Goal: Information Seeking & Learning: Learn about a topic

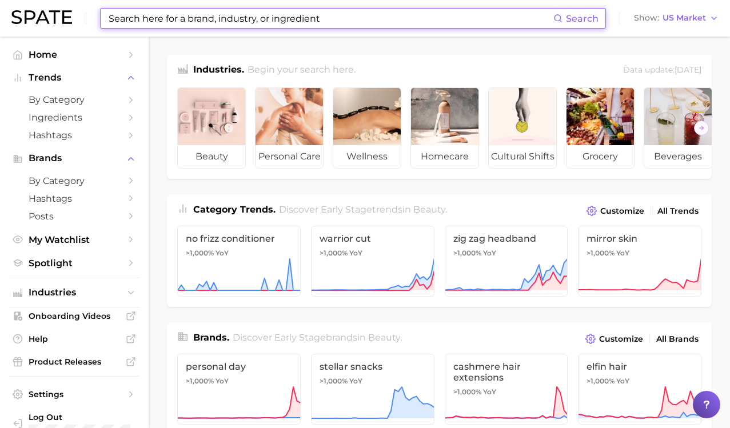
click at [288, 16] on input at bounding box center [330, 18] width 446 height 19
click at [107, 96] on span "by Category" at bounding box center [74, 99] width 91 height 11
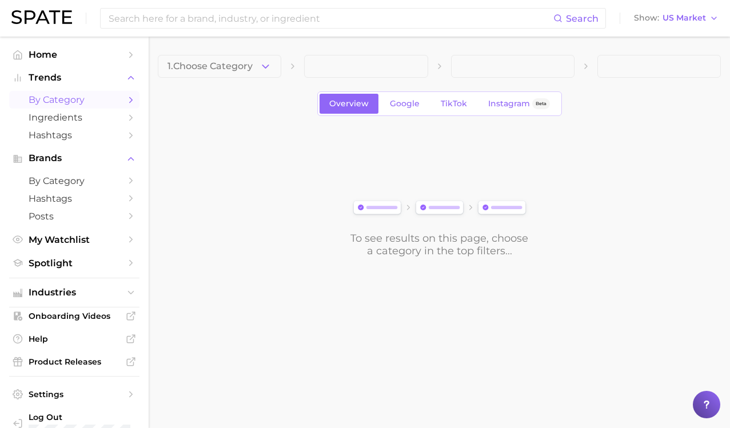
click at [249, 81] on div "1. Choose Category Overview Google TikTok Instagram Beta To see results on this…" at bounding box center [439, 156] width 563 height 202
click at [250, 67] on span "1. Choose Category" at bounding box center [209, 66] width 85 height 10
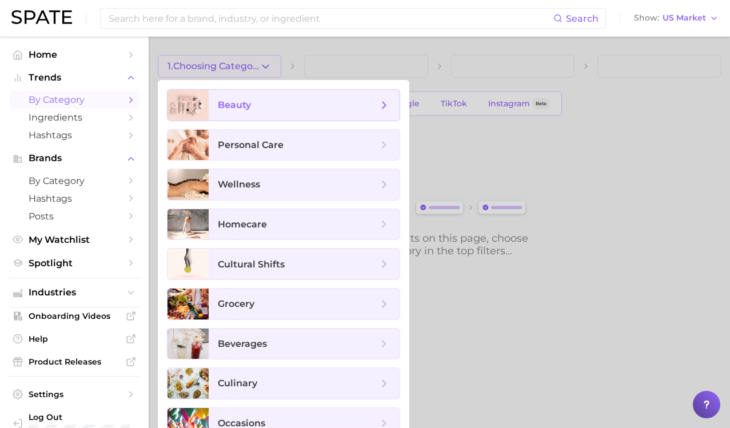
click at [263, 99] on span "beauty" at bounding box center [298, 105] width 160 height 13
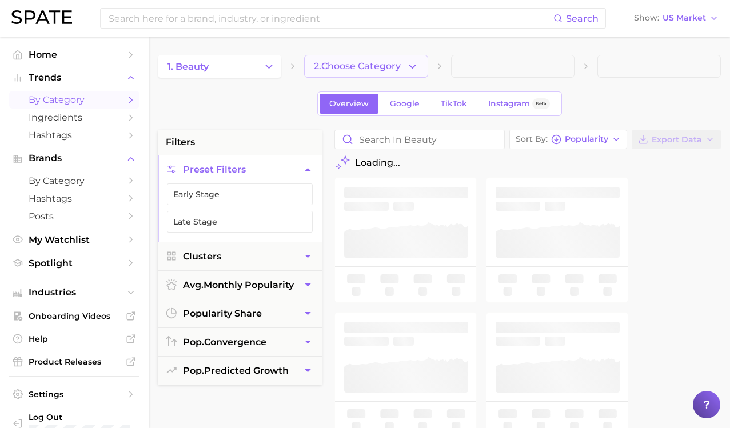
click at [373, 69] on span "2. Choose Category" at bounding box center [357, 66] width 87 height 10
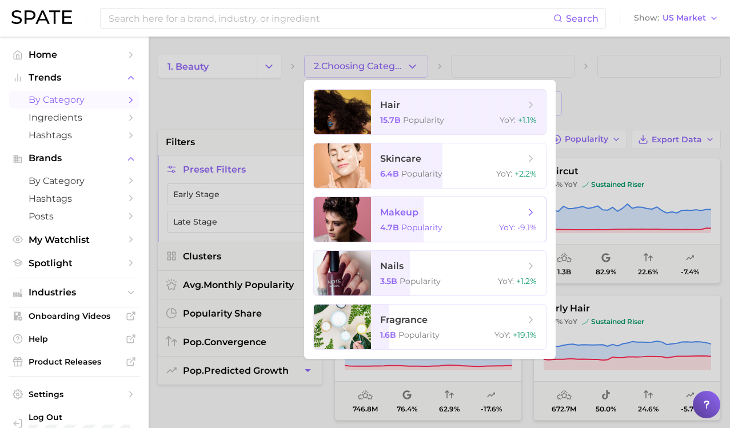
click at [410, 207] on span "makeup" at bounding box center [399, 212] width 38 height 11
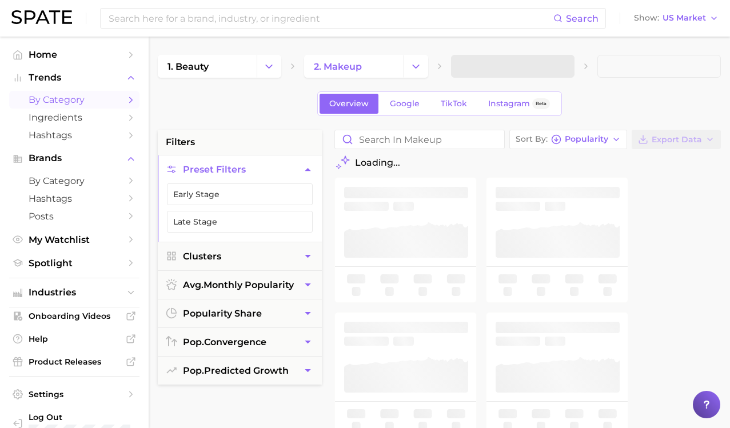
click at [483, 65] on span at bounding box center [512, 66] width 123 height 23
click at [536, 70] on button "3. Subcategory" at bounding box center [512, 66] width 123 height 23
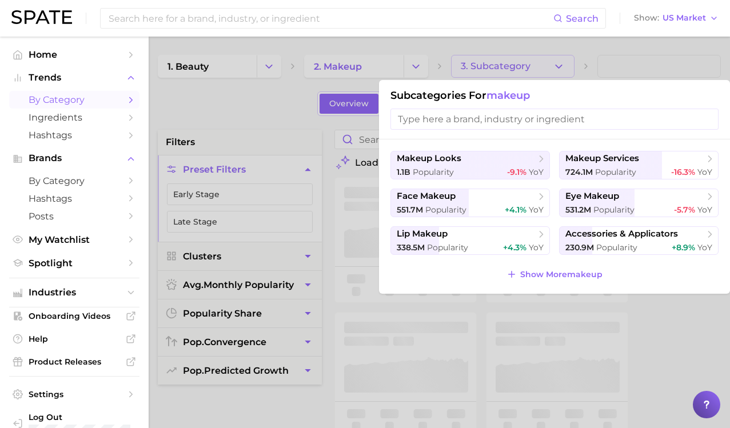
click at [530, 127] on input "search" at bounding box center [554, 119] width 328 height 21
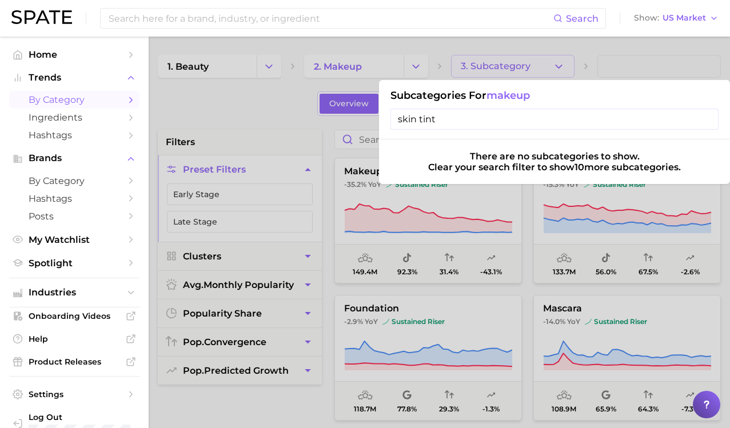
type input "skin tint"
click at [327, 146] on div at bounding box center [365, 214] width 730 height 428
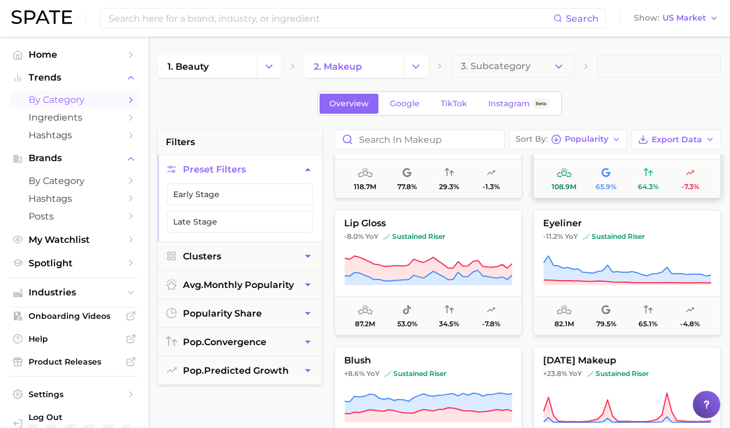
scroll to position [218, 0]
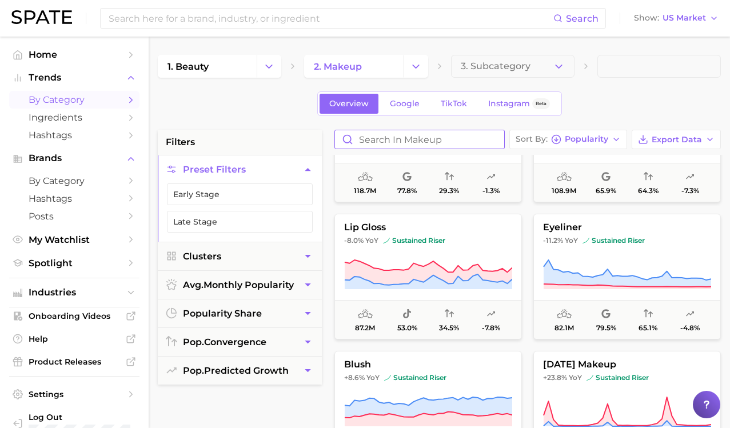
click at [444, 131] on input "Search in makeup" at bounding box center [419, 139] width 169 height 18
type input "skin tint"
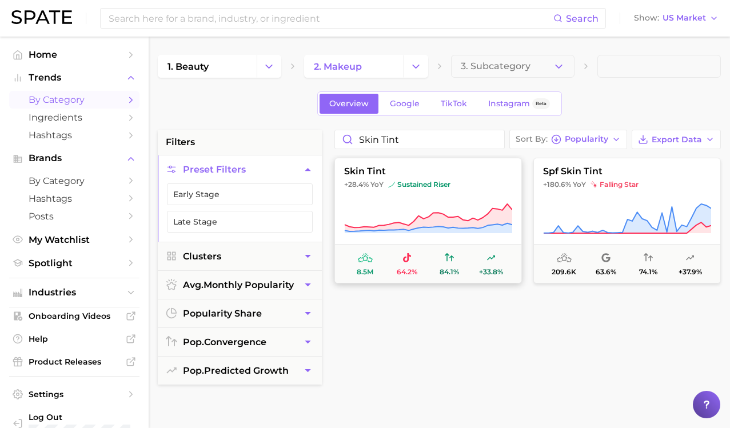
click at [388, 170] on span "skin tint" at bounding box center [428, 171] width 186 height 10
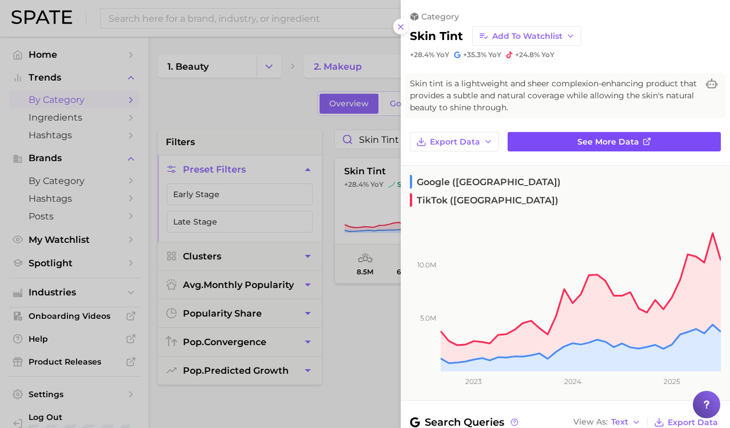
click at [557, 138] on link "See more data" at bounding box center [613, 141] width 213 height 19
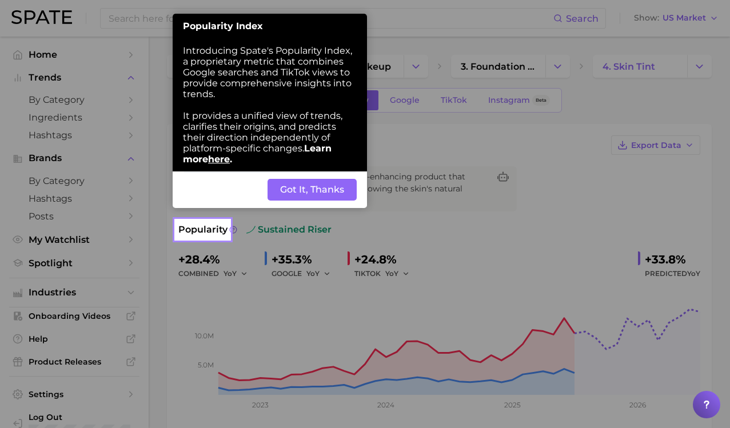
click at [319, 192] on button "Got It, Thanks" at bounding box center [311, 190] width 89 height 22
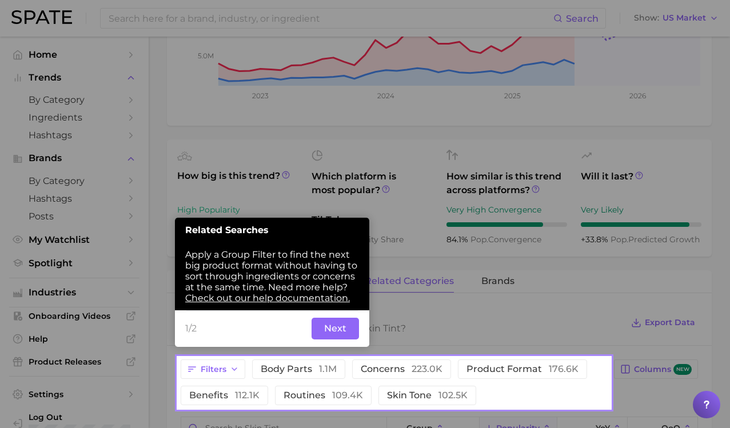
scroll to position [315, 0]
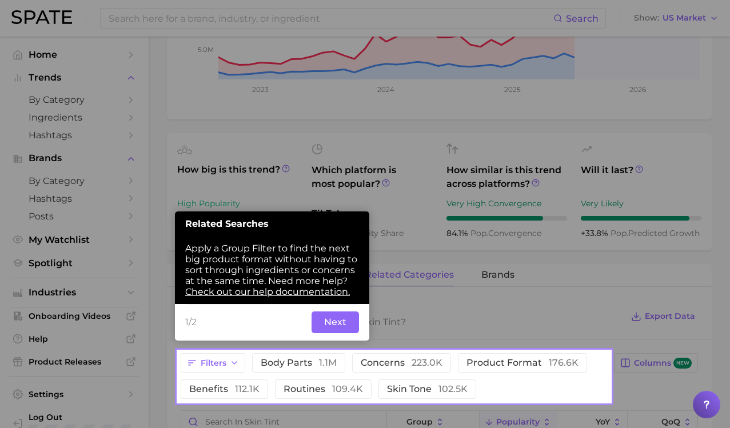
click at [338, 326] on button "Next" at bounding box center [334, 322] width 47 height 22
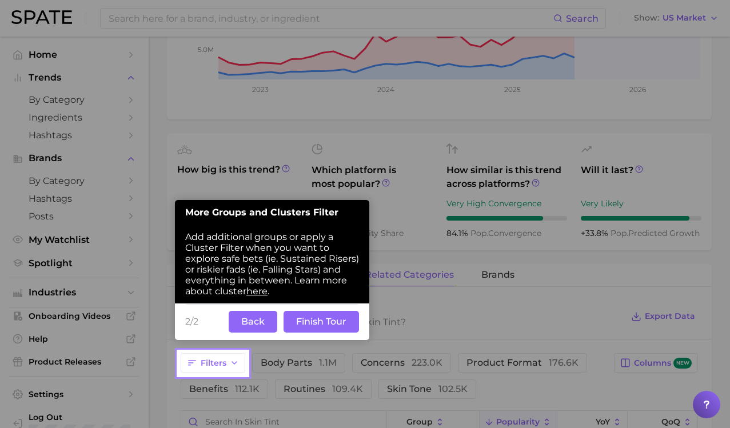
click at [338, 327] on button "Finish Tour" at bounding box center [320, 322] width 75 height 22
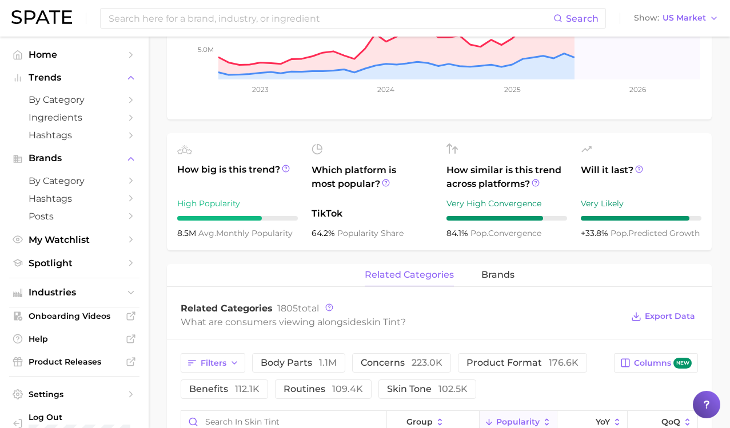
scroll to position [0, 0]
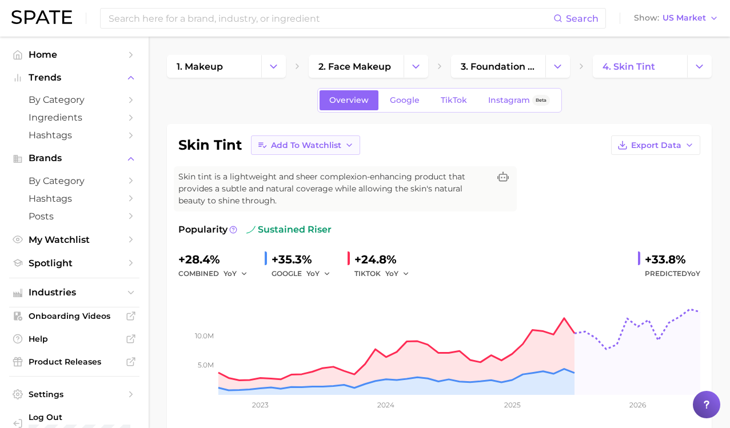
click at [311, 141] on span "Add to Watchlist" at bounding box center [306, 146] width 70 height 10
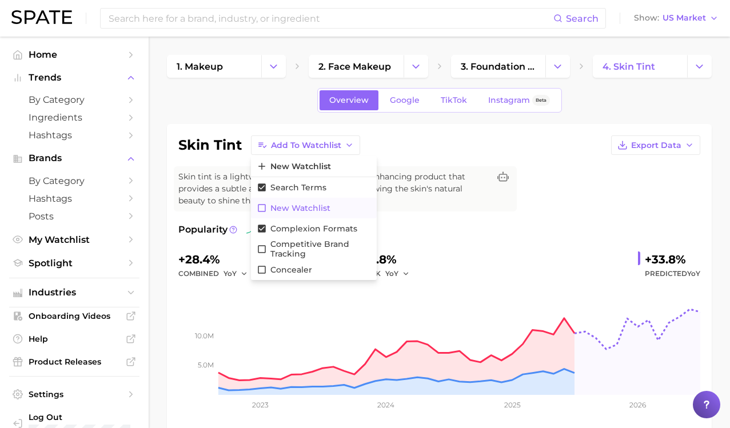
click at [318, 209] on span "New Watchlist" at bounding box center [300, 208] width 60 height 10
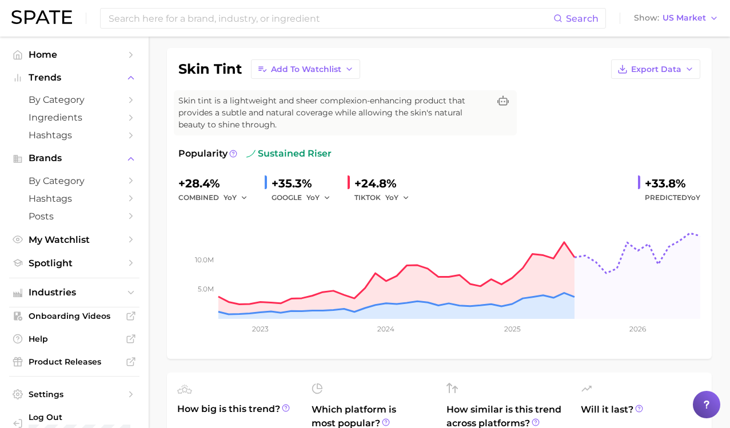
scroll to position [77, 0]
click at [231, 153] on icon at bounding box center [233, 153] width 8 height 8
click at [230, 155] on icon at bounding box center [233, 153] width 8 height 8
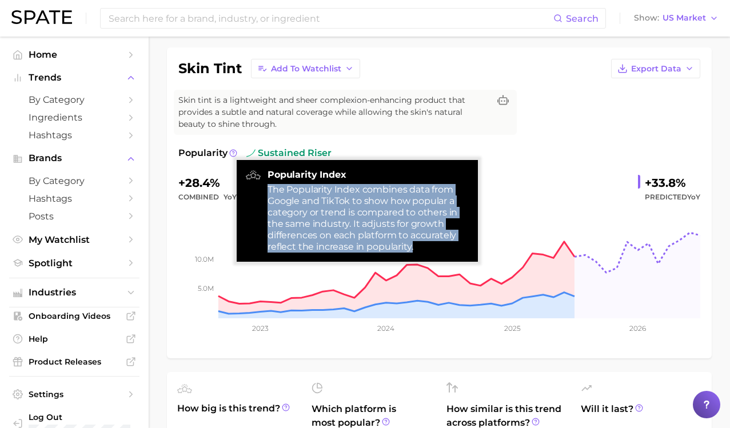
drag, startPoint x: 415, startPoint y: 246, endPoint x: 266, endPoint y: 190, distance: 159.8
click at [266, 190] on div "Popularity Index The Popularity Index combines data from Google and TikTok to s…" at bounding box center [357, 211] width 241 height 102
copy div "The Popularity Index combines data from Google and TikTok to show how popular a…"
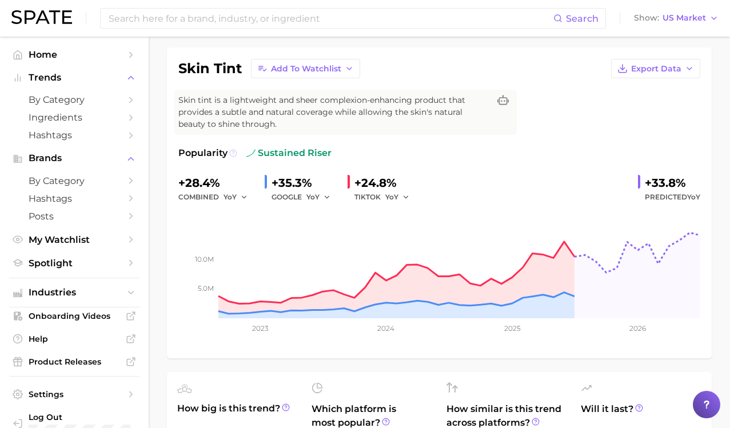
click at [231, 153] on icon at bounding box center [233, 153] width 8 height 8
click at [675, 64] on span "Export Data" at bounding box center [656, 69] width 50 height 10
click at [662, 90] on button "Time Series CSV" at bounding box center [637, 89] width 126 height 21
click at [655, 64] on span "Export Data" at bounding box center [656, 69] width 50 height 10
click at [648, 111] on span "Time Series Image" at bounding box center [632, 111] width 77 height 10
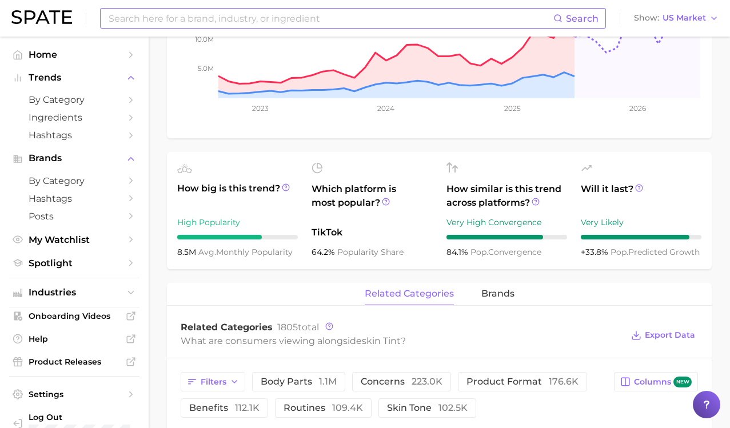
scroll to position [293, 0]
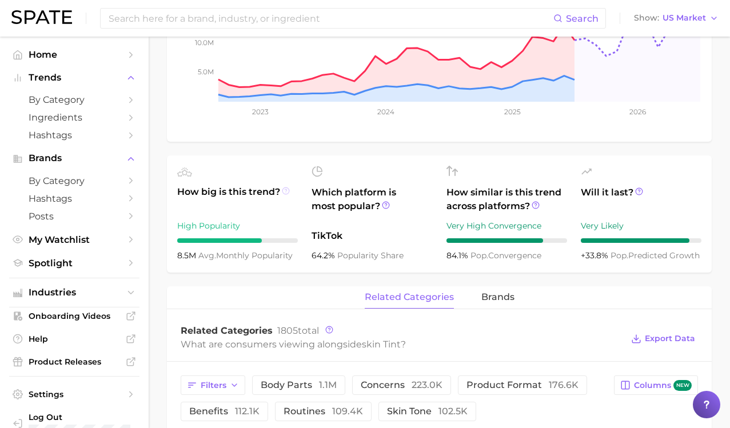
click at [285, 191] on icon at bounding box center [286, 191] width 8 height 8
click at [386, 207] on icon at bounding box center [386, 205] width 8 height 8
click at [532, 207] on icon at bounding box center [535, 205] width 8 height 8
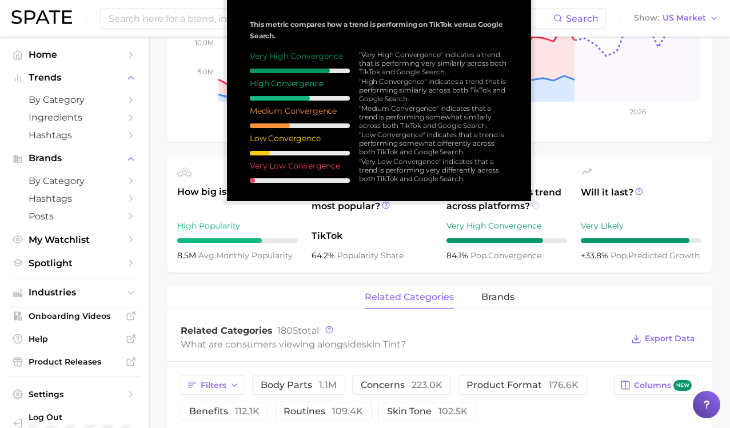
click at [533, 207] on icon at bounding box center [535, 205] width 8 height 8
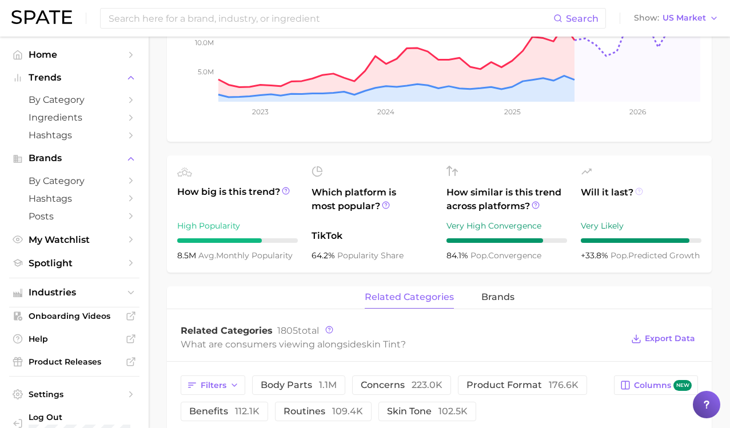
click at [640, 191] on icon at bounding box center [639, 191] width 8 height 8
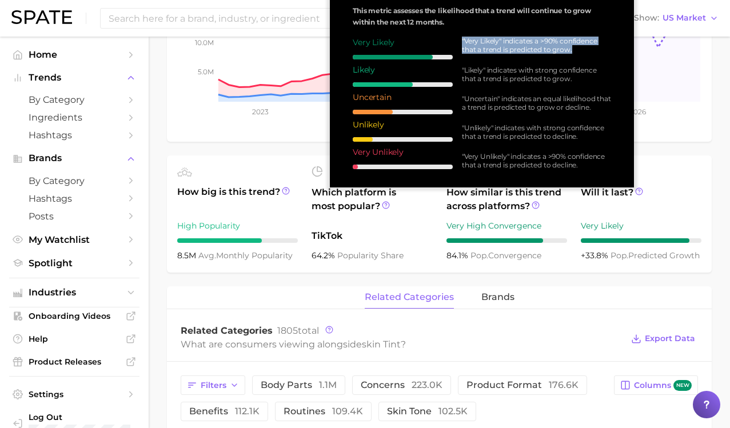
drag, startPoint x: 583, startPoint y: 55, endPoint x: 458, endPoint y: 40, distance: 126.1
click at [458, 40] on div ""Very Likely" indicates a >90% confidence that a trend is predicted to grow. "L…" at bounding box center [531, 103] width 158 height 133
copy div ""Very Likely" indicates a >90% confidence that a trend is predicted to grow."
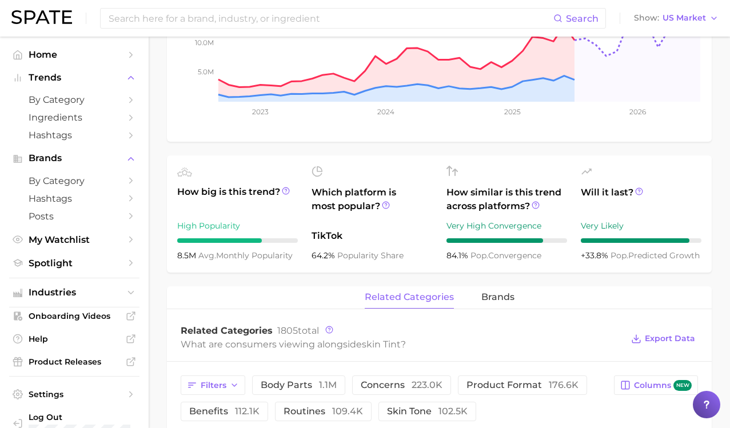
scroll to position [298, 0]
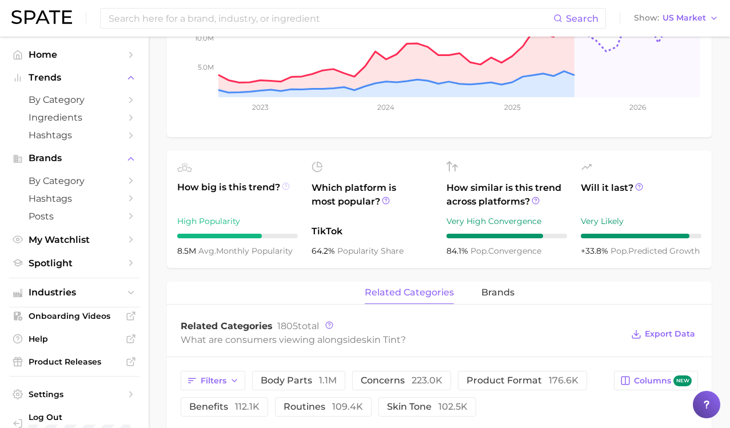
click at [286, 186] on icon at bounding box center [285, 186] width 2 height 2
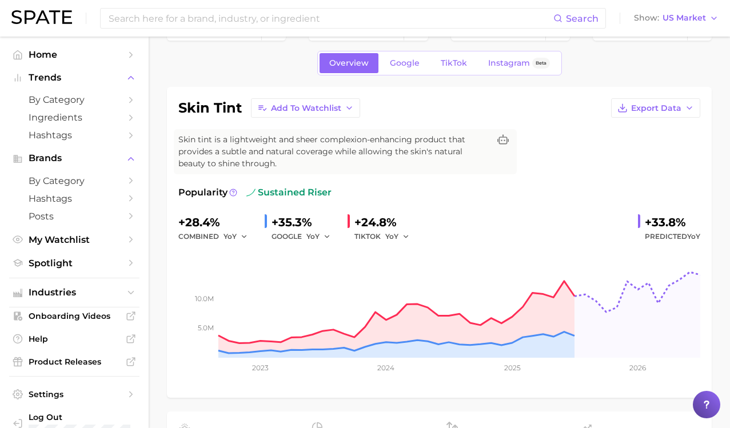
scroll to position [38, 0]
click at [403, 58] on span "Google" at bounding box center [405, 63] width 30 height 10
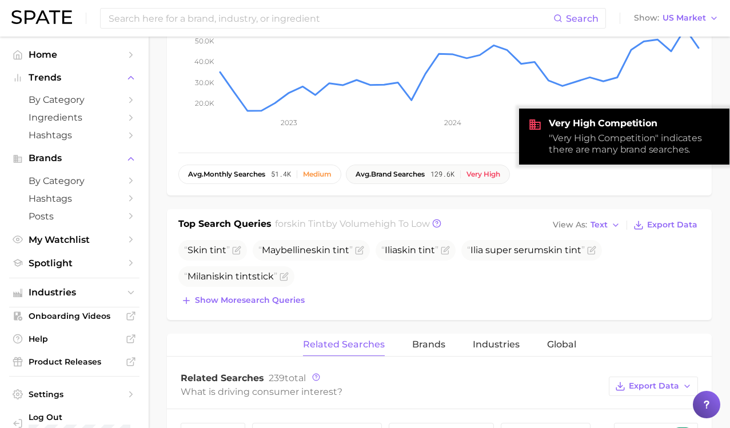
scroll to position [279, 0]
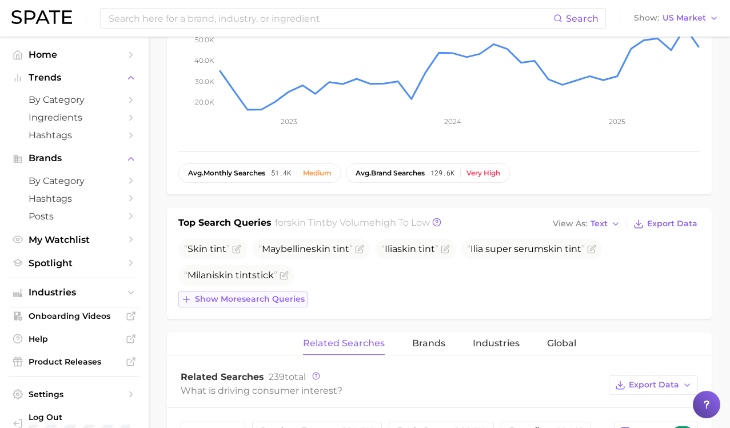
click at [258, 302] on span "Show more search queries" at bounding box center [250, 299] width 110 height 10
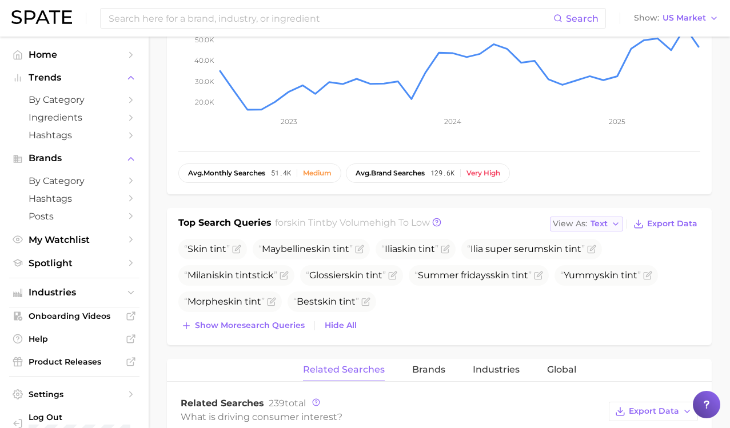
click at [607, 226] on span "Text" at bounding box center [598, 224] width 17 height 6
click at [606, 265] on button "Table" at bounding box center [613, 263] width 126 height 21
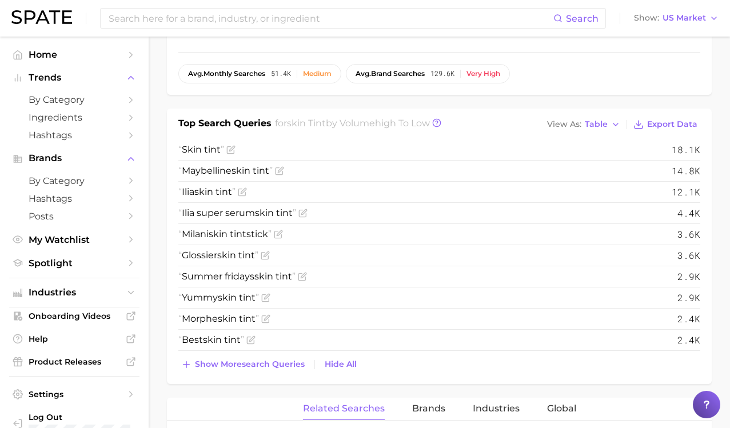
scroll to position [376, 0]
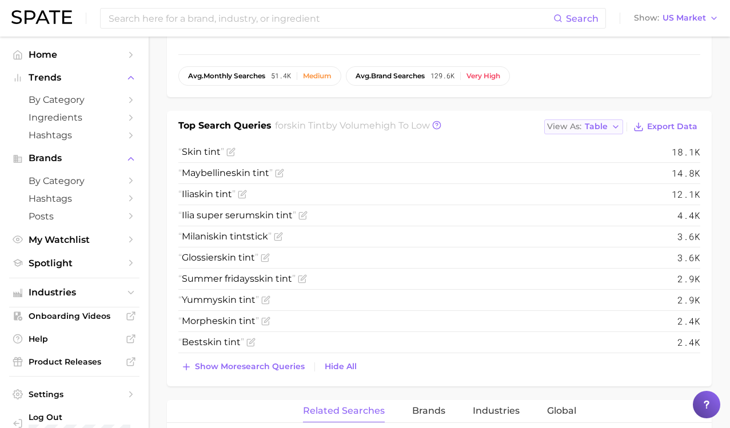
click at [569, 131] on button "View As Table" at bounding box center [583, 126] width 79 height 15
click at [567, 126] on span "View As" at bounding box center [564, 126] width 34 height 6
click at [679, 122] on span "Export Data" at bounding box center [672, 127] width 50 height 10
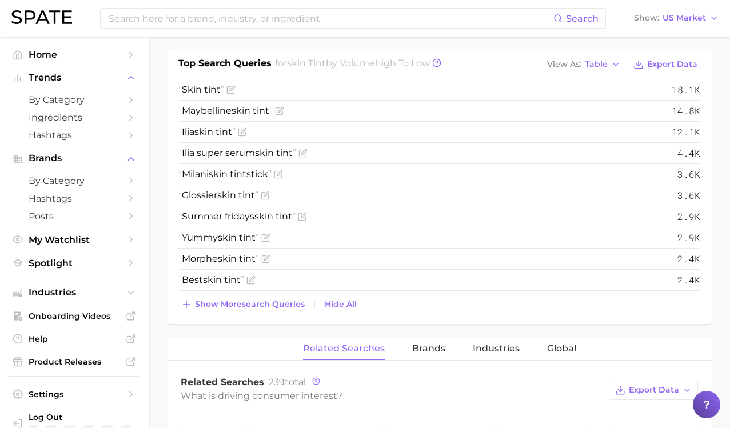
scroll to position [440, 0]
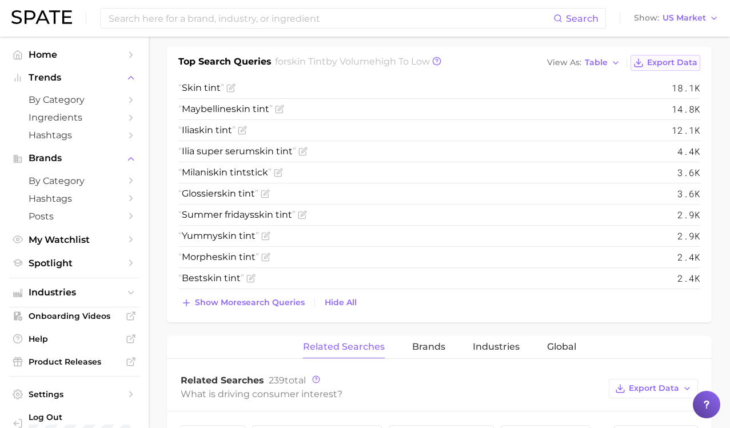
click at [659, 65] on span "Export Data" at bounding box center [672, 63] width 50 height 10
click at [441, 60] on icon at bounding box center [436, 61] width 9 height 9
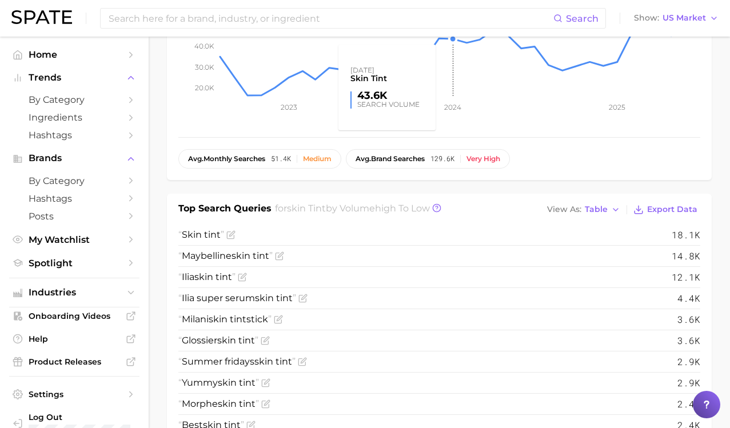
scroll to position [292, 0]
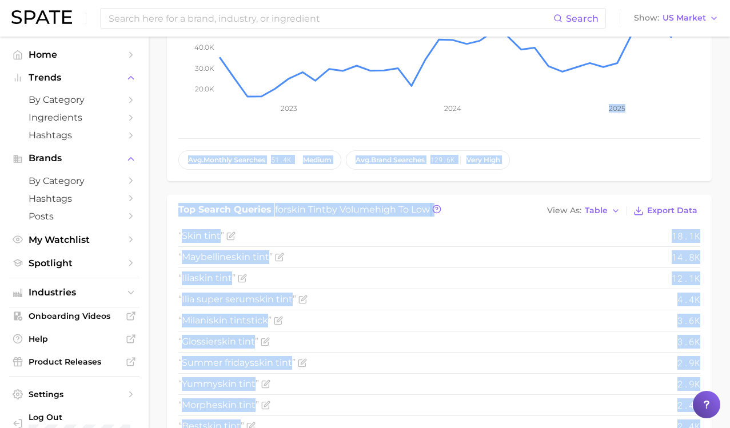
drag, startPoint x: 573, startPoint y: 130, endPoint x: 471, endPoint y: 113, distance: 103.1
click at [441, 216] on button at bounding box center [436, 211] width 9 height 16
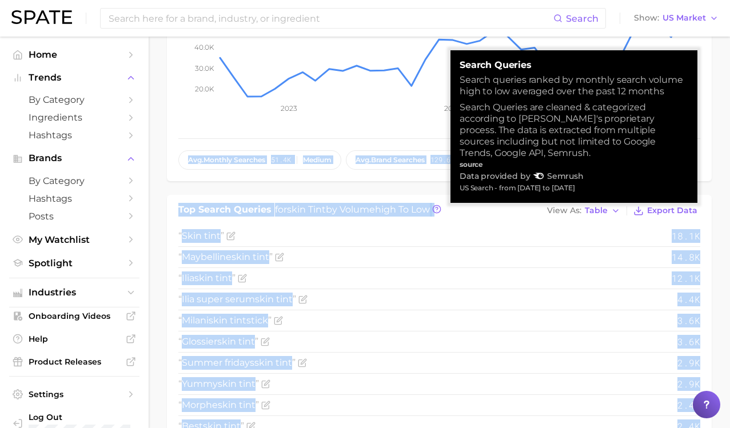
drag, startPoint x: 588, startPoint y: 190, endPoint x: 462, endPoint y: 83, distance: 164.9
click at [462, 83] on div "search queries Search queries ranked by monthly search volume high to low avera…" at bounding box center [573, 126] width 229 height 134
copy div "earch queries ranked by monthly search volume high to low averaged over the pas…"
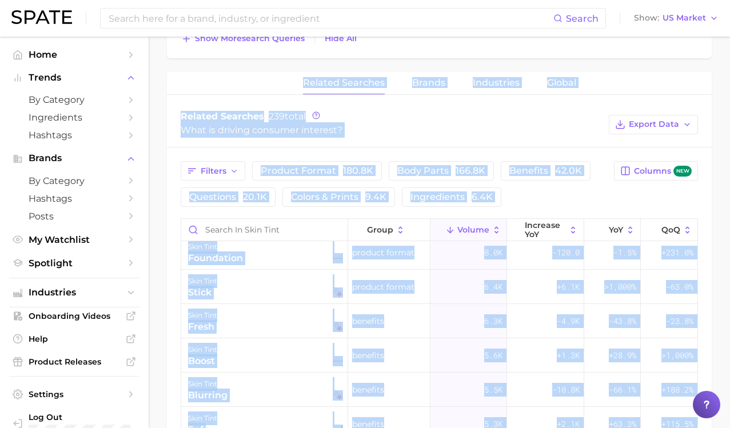
scroll to position [0, 0]
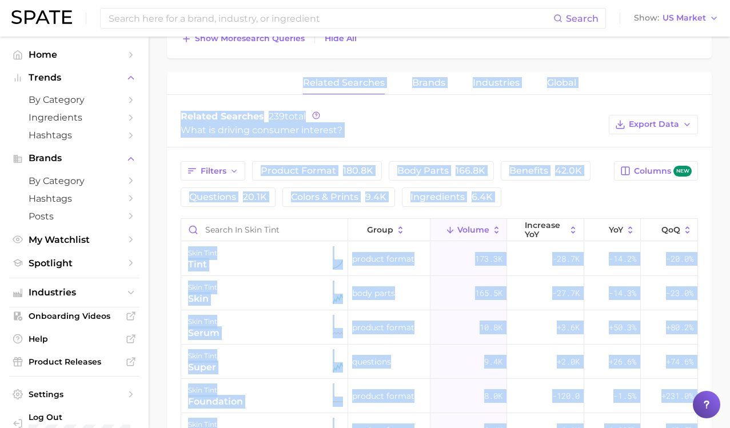
click at [434, 83] on span "Brands" at bounding box center [428, 83] width 33 height 10
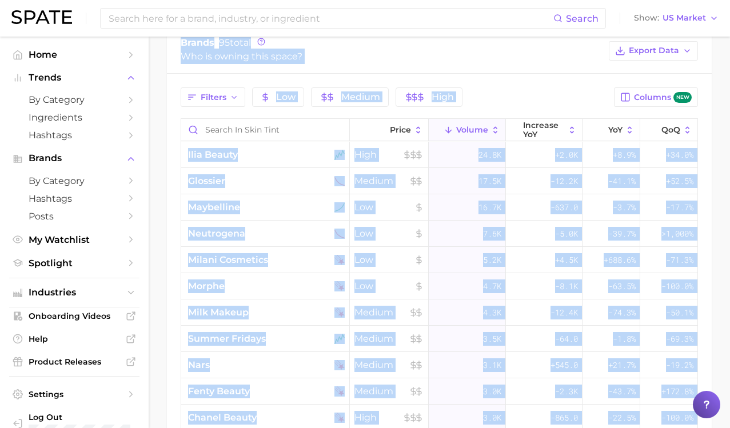
scroll to position [779, 0]
click at [639, 94] on span "Columns new" at bounding box center [663, 96] width 58 height 11
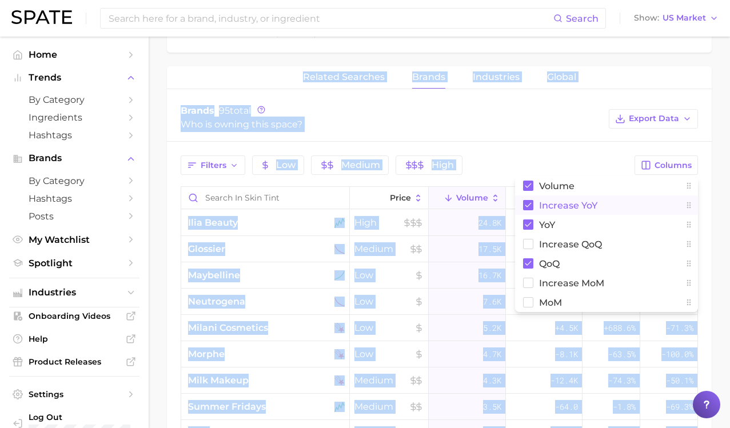
scroll to position [711, 0]
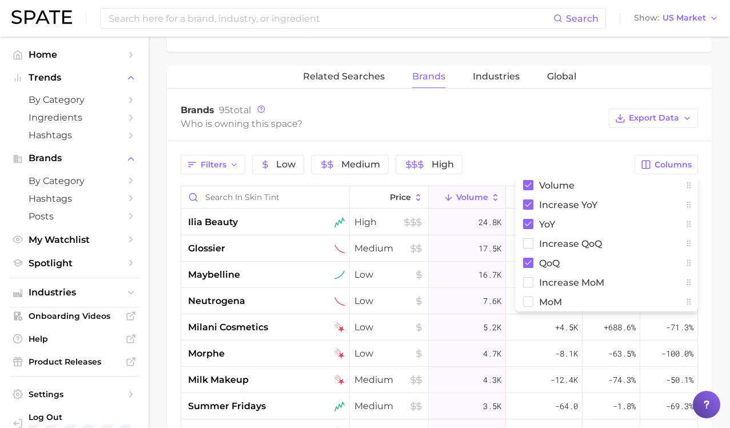
click at [562, 141] on div "Brands 95 total Who is owning this space? Export Data" at bounding box center [439, 118] width 544 height 46
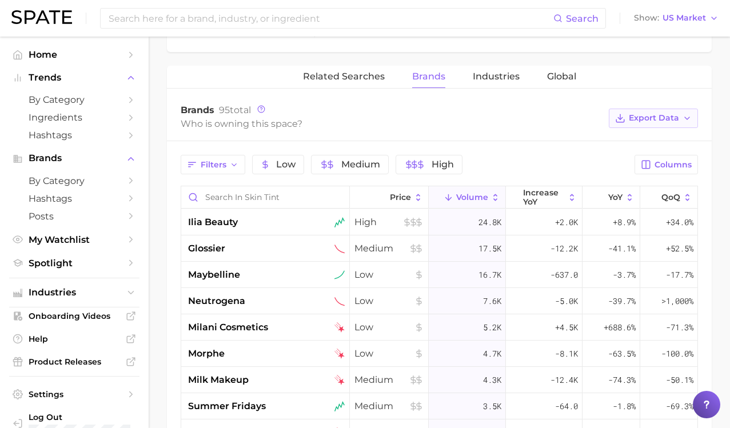
click at [657, 115] on span "Export Data" at bounding box center [653, 118] width 50 height 10
click at [639, 162] on span "Time Series CSV" at bounding box center [624, 160] width 67 height 10
click at [642, 119] on span "Export Data" at bounding box center [653, 118] width 50 height 10
click at [617, 146] on button "Table Data CSV" at bounding box center [635, 139] width 126 height 21
click at [263, 107] on icon at bounding box center [261, 109] width 8 height 8
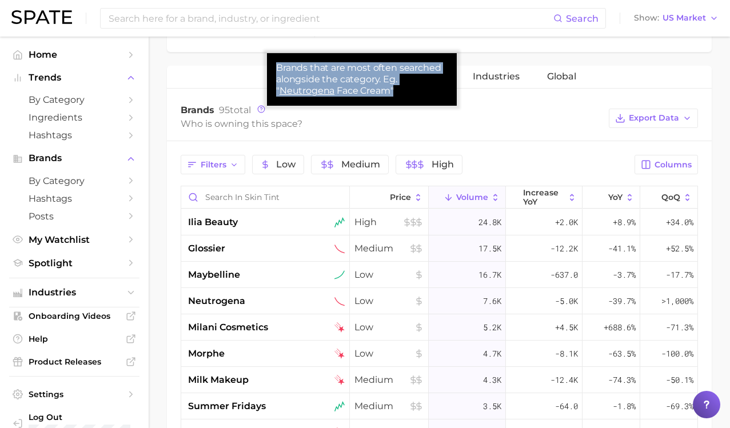
drag, startPoint x: 411, startPoint y: 92, endPoint x: 270, endPoint y: 61, distance: 144.4
click at [270, 61] on div "Brands that are most often searched alongside the category. Eg. " Neutrogena Fa…" at bounding box center [362, 79] width 190 height 53
copy div "Brands that are most often searched alongside the category. Eg. " Neutrogena Fa…"
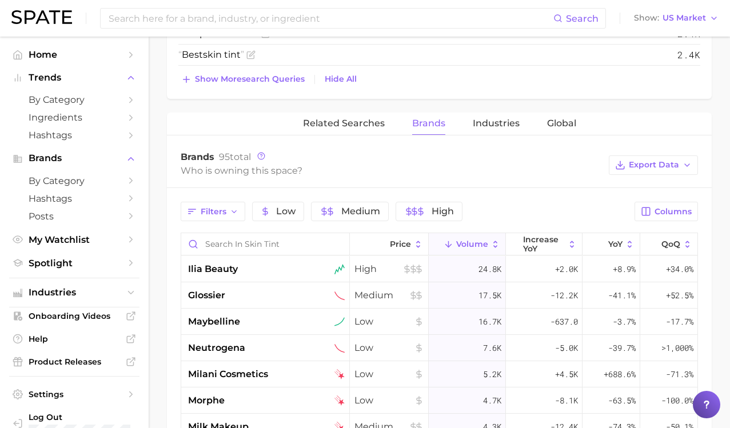
scroll to position [0, 0]
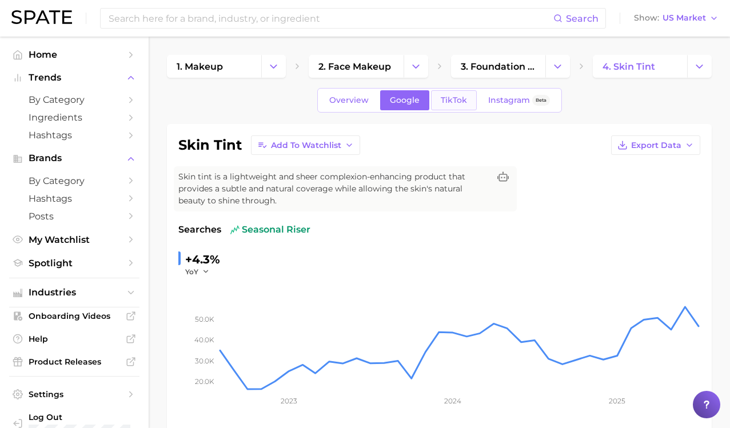
click at [458, 95] on span "TikTok" at bounding box center [453, 100] width 26 height 10
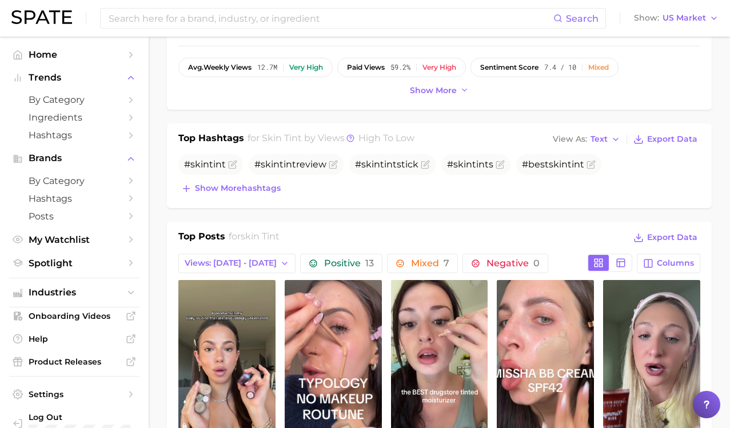
scroll to position [384, 0]
click at [606, 141] on span "Text" at bounding box center [598, 140] width 17 height 6
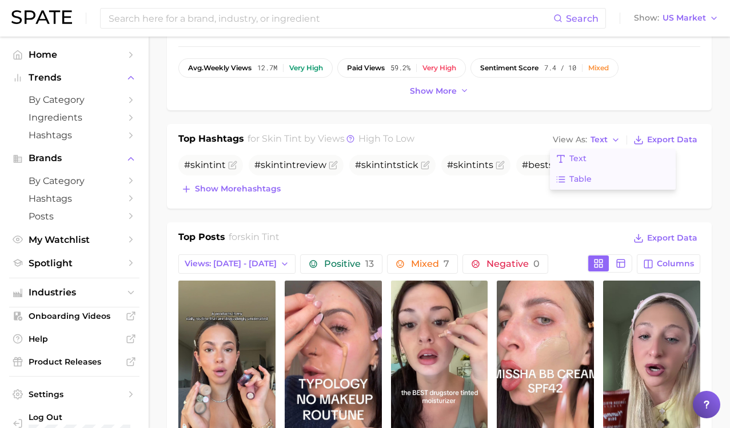
click at [594, 182] on button "Table" at bounding box center [613, 179] width 126 height 21
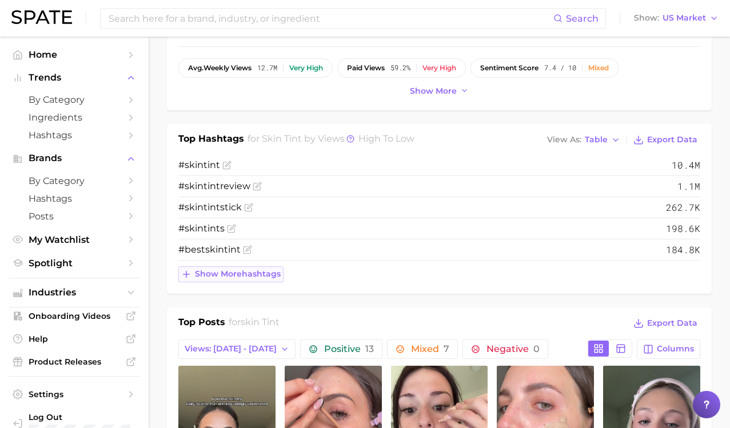
click at [226, 275] on span "Show more hashtags" at bounding box center [238, 274] width 86 height 10
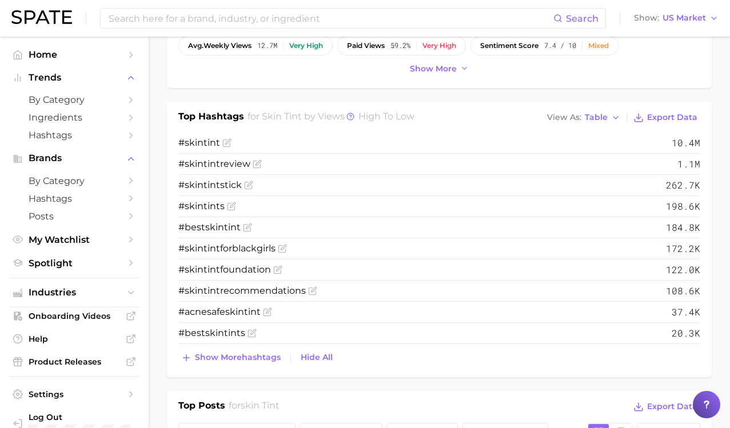
scroll to position [406, 0]
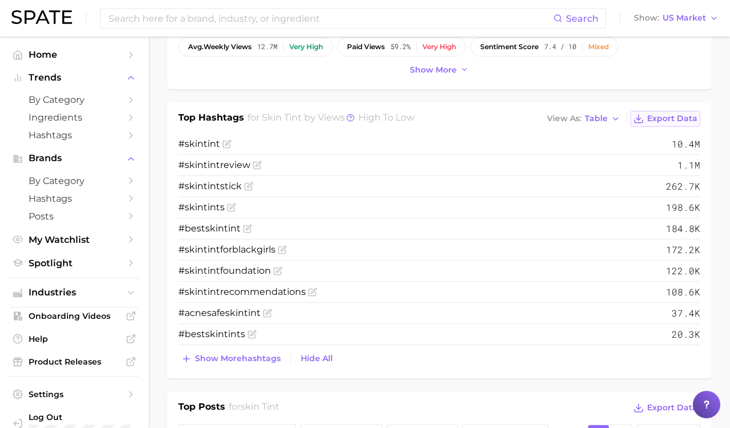
click at [648, 116] on span "Export Data" at bounding box center [672, 119] width 50 height 10
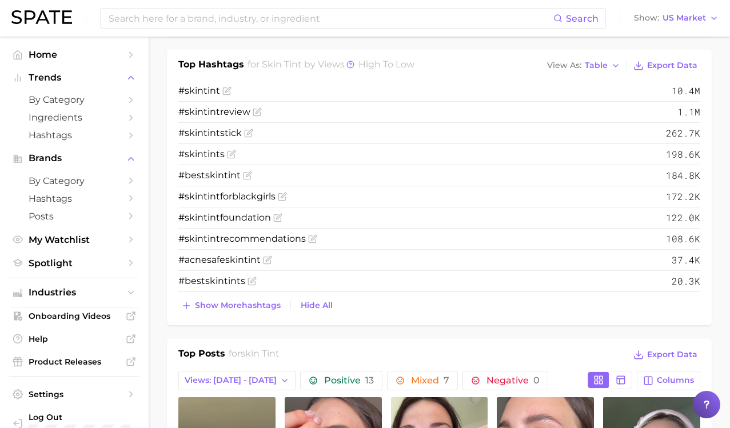
scroll to position [458, 0]
click at [350, 64] on icon at bounding box center [350, 65] width 8 height 8
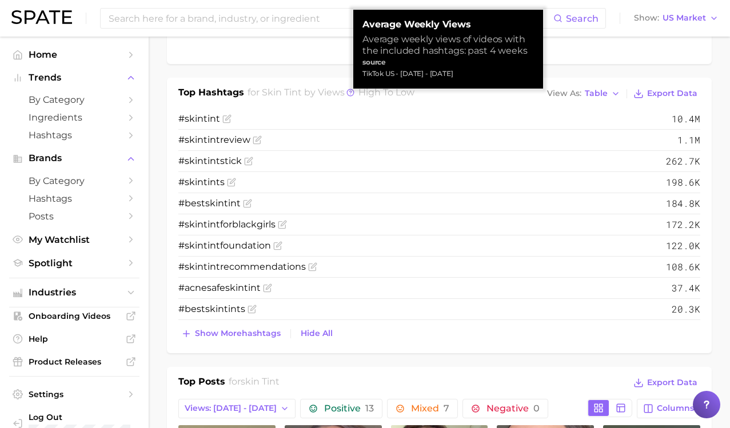
scroll to position [412, 0]
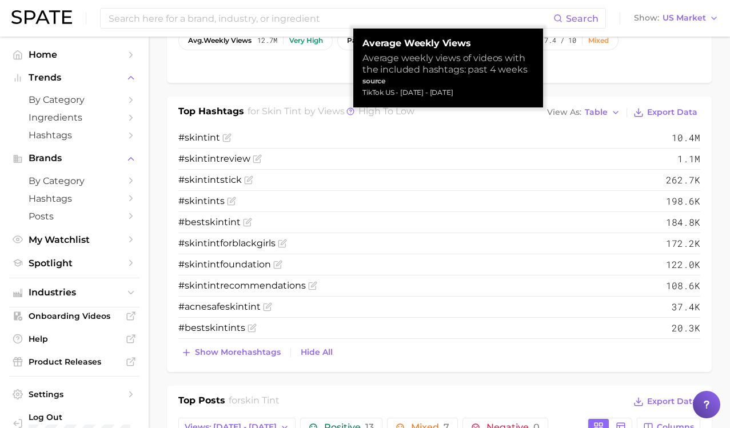
drag, startPoint x: 496, startPoint y: 96, endPoint x: 354, endPoint y: 47, distance: 151.0
click at [354, 47] on div "Average Weekly Views Average weekly views of videos with the included hashtags:…" at bounding box center [448, 68] width 190 height 79
copy div "Average Weekly Views Average weekly views of videos with the included hashtags:…"
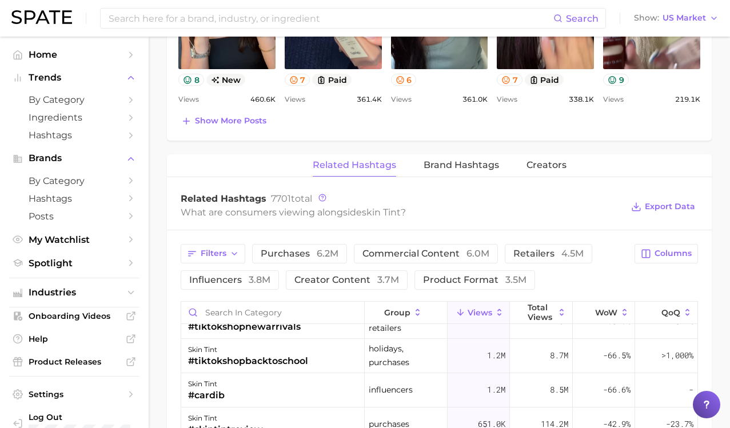
scroll to position [0, 0]
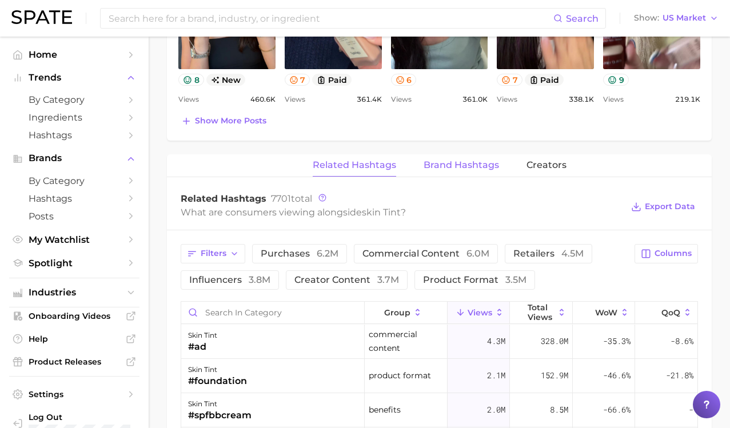
click at [459, 167] on span "Brand Hashtags" at bounding box center [460, 165] width 75 height 10
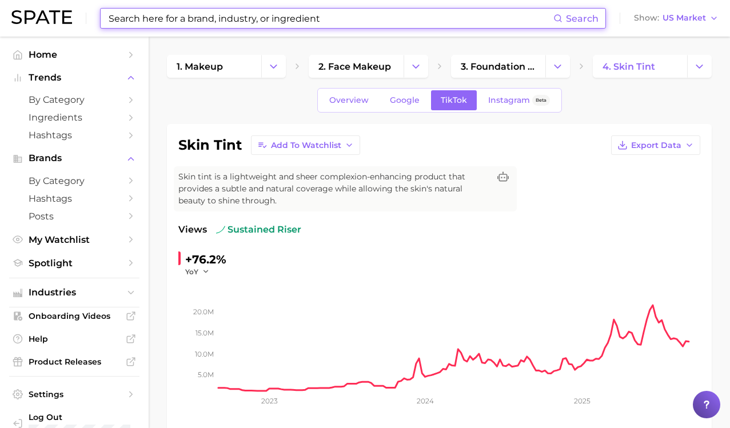
click at [283, 14] on input at bounding box center [330, 18] width 446 height 19
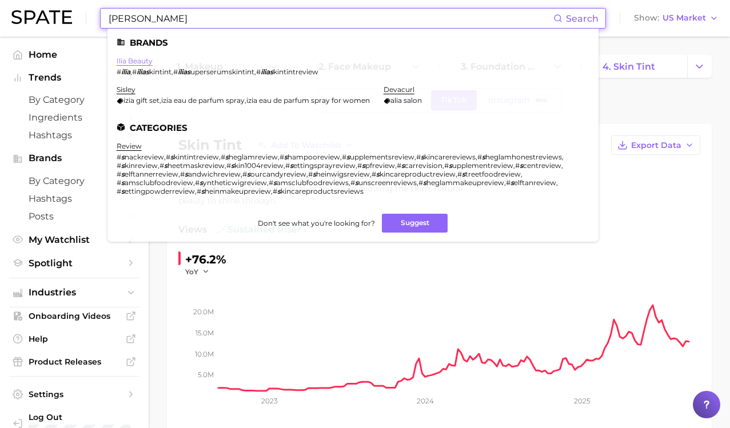
type input "[PERSON_NAME]"
click at [136, 61] on link "ilia beauty" at bounding box center [135, 61] width 36 height 9
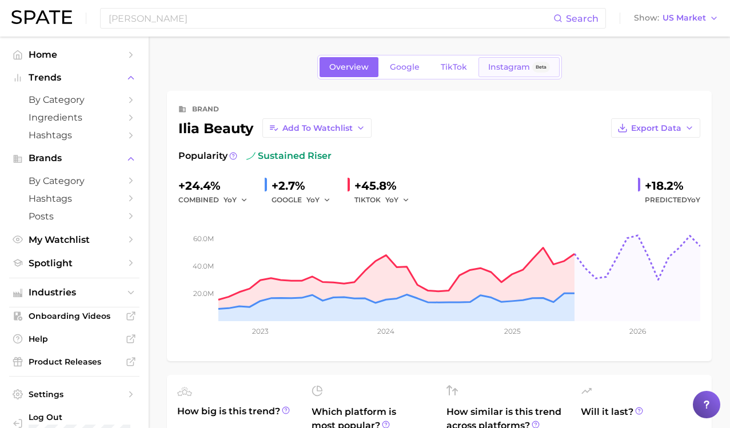
click at [510, 67] on span "Instagram" at bounding box center [509, 67] width 42 height 10
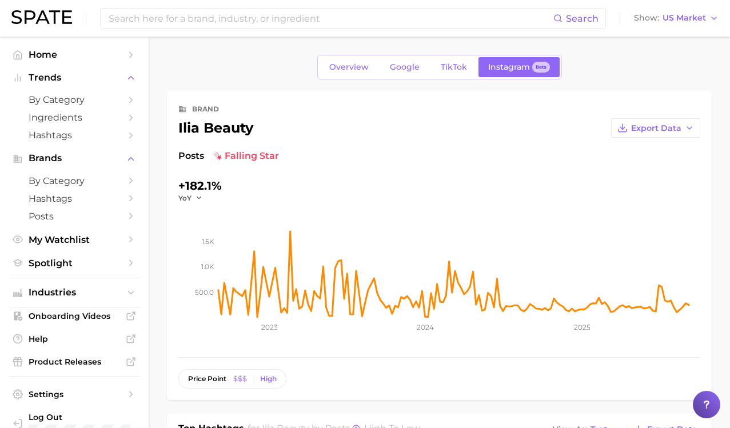
click at [354, 77] on link "Overview" at bounding box center [348, 67] width 59 height 20
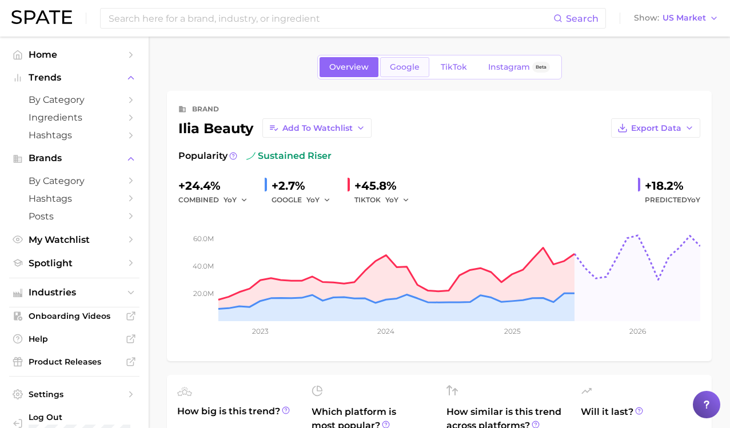
click at [414, 70] on span "Google" at bounding box center [405, 67] width 30 height 10
